Goal: Navigation & Orientation: Find specific page/section

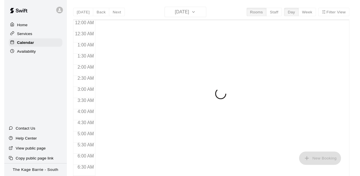
scroll to position [347, 0]
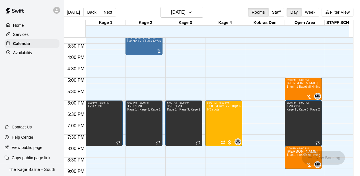
scroll to position [0, 0]
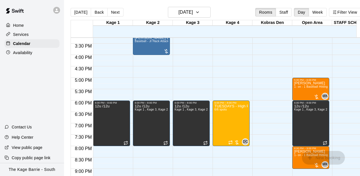
click at [210, 76] on div at bounding box center [193, 75] width 40 height 6
click at [114, 11] on button "Next" at bounding box center [115, 12] width 16 height 9
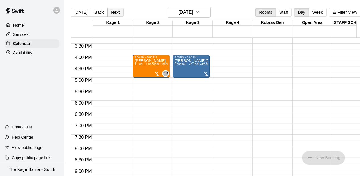
click at [114, 11] on button "Next" at bounding box center [115, 12] width 16 height 9
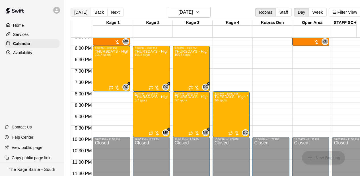
click at [78, 11] on button "[DATE]" at bounding box center [80, 12] width 20 height 9
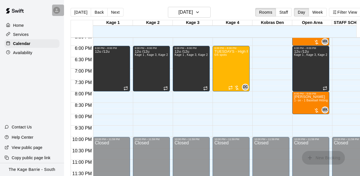
click at [57, 11] on icon at bounding box center [56, 10] width 3 height 3
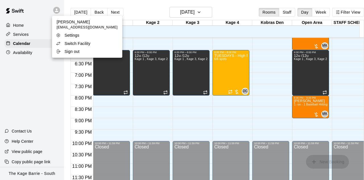
click at [71, 47] on li "Switch Facility" at bounding box center [87, 44] width 70 height 8
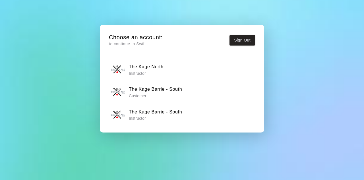
click at [145, 70] on p "Instructor" at bounding box center [146, 73] width 35 height 6
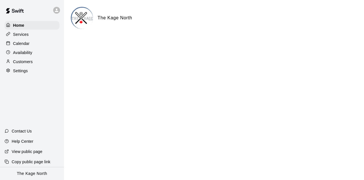
click at [39, 43] on div "Calendar" at bounding box center [32, 43] width 55 height 9
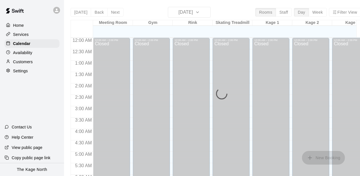
scroll to position [347, 0]
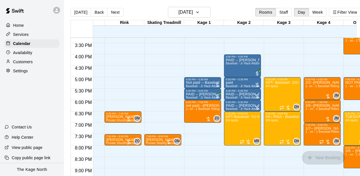
scroll to position [0, 11]
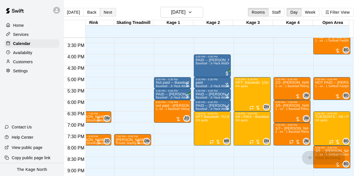
click at [109, 14] on button "Next" at bounding box center [108, 12] width 16 height 9
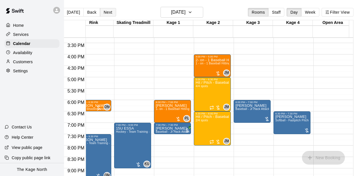
click at [104, 13] on button "Next" at bounding box center [108, 12] width 16 height 9
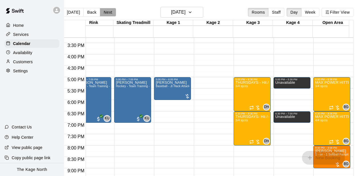
click at [104, 13] on button "Next" at bounding box center [108, 12] width 16 height 9
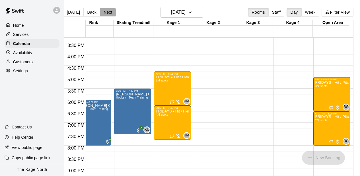
click at [104, 13] on button "Next" at bounding box center [108, 12] width 16 height 9
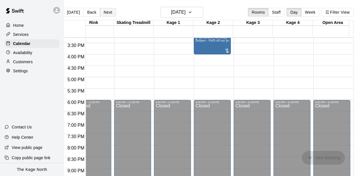
click at [104, 13] on button "Next" at bounding box center [108, 12] width 16 height 9
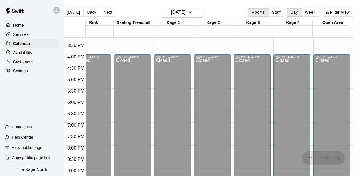
click at [154, 82] on div "4:00 PM – 11:59 PM Closed" at bounding box center [172, 145] width 37 height 182
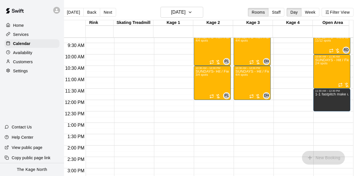
scroll to position [188, 92]
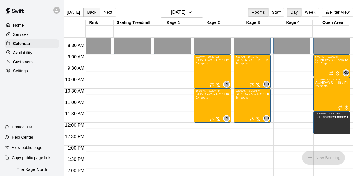
click at [90, 14] on button "Back" at bounding box center [91, 12] width 17 height 9
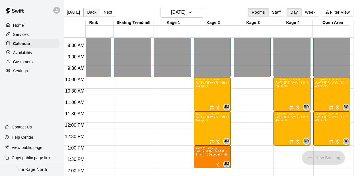
click at [89, 14] on button "Back" at bounding box center [91, 12] width 17 height 9
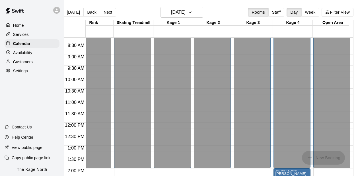
click at [173, 74] on div "Closed" at bounding box center [172, 10] width 34 height 314
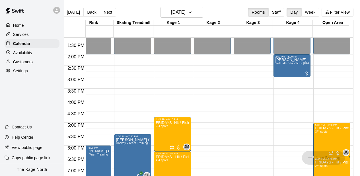
scroll to position [359, 92]
